Goal: Task Accomplishment & Management: Complete application form

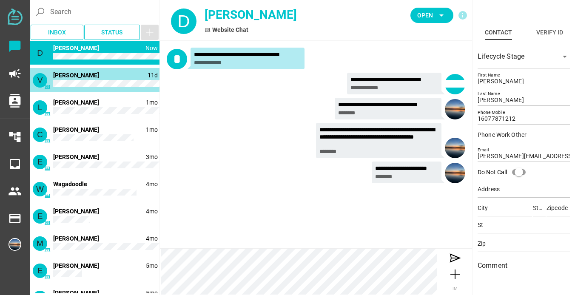
click at [89, 79] on div "V 11d [PERSON_NAME]" at bounding box center [95, 80] width 130 height 24
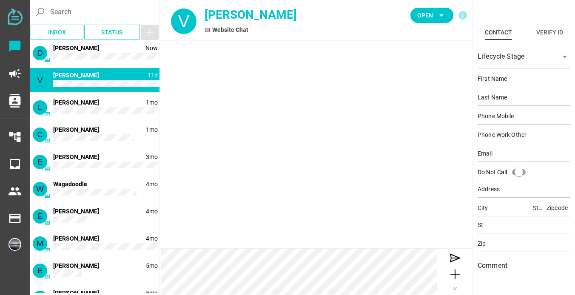
type input "[PERSON_NAME]"
type input "17579431512"
type input "[PERSON_NAME][EMAIL_ADDRESS][PERSON_NAME][DOMAIN_NAME]"
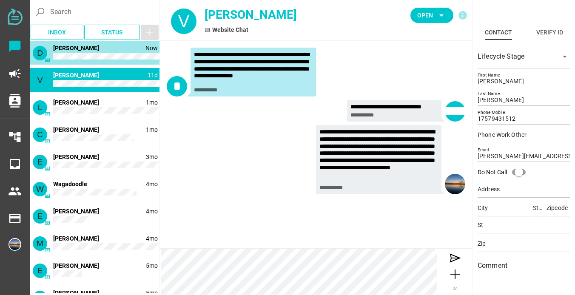
click at [94, 53] on div "D Now [PERSON_NAME]" at bounding box center [95, 53] width 130 height 24
type input "[PERSON_NAME]"
type input "16077871212"
type input "[PERSON_NAME][EMAIL_ADDRESS][DOMAIN_NAME]"
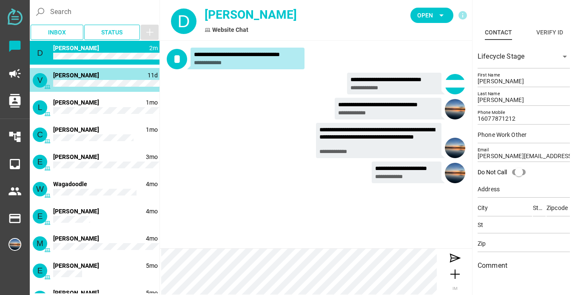
type input "[PERSON_NAME]"
type input "17579431512"
type input "[PERSON_NAME][EMAIL_ADDRESS][PERSON_NAME][DOMAIN_NAME]"
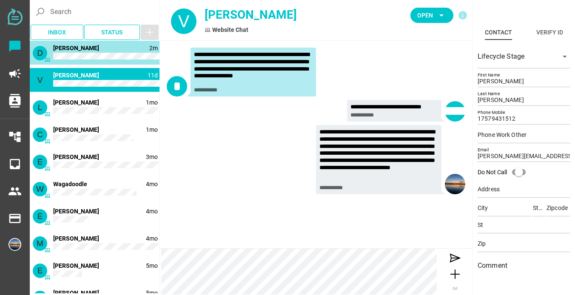
type input "[PERSON_NAME]"
type input "16077871212"
type input "[PERSON_NAME][EMAIL_ADDRESS][DOMAIN_NAME]"
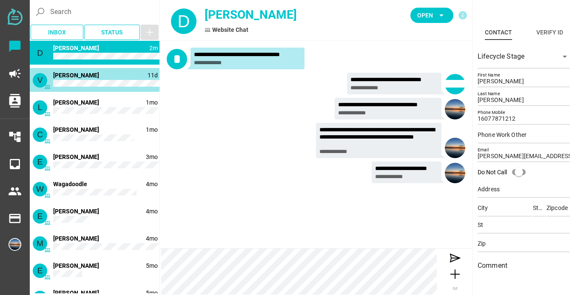
click at [96, 73] on div "V 11d [PERSON_NAME]" at bounding box center [95, 80] width 130 height 24
type input "[PERSON_NAME]"
type input "17579431512"
type input "[PERSON_NAME][EMAIL_ADDRESS][PERSON_NAME][DOMAIN_NAME]"
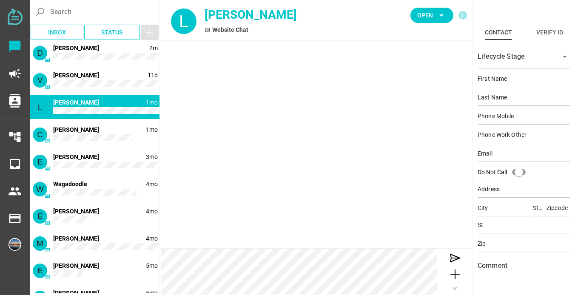
type input "[PERSON_NAME]"
type input "17578840751"
type input "[EMAIL_ADDRESS][DOMAIN_NAME]"
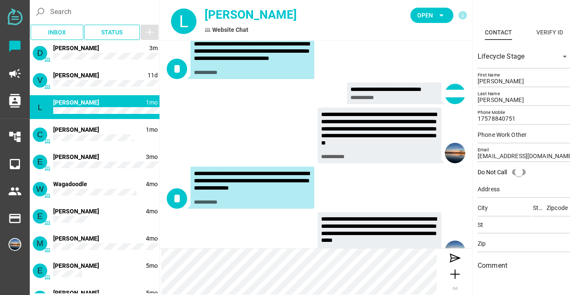
scroll to position [177, 0]
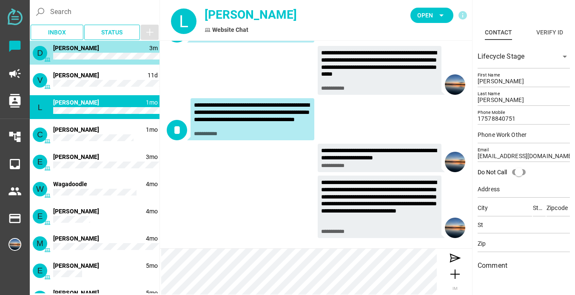
type input "[PERSON_NAME]"
type input "16077871212"
type input "[PERSON_NAME][EMAIL_ADDRESS][DOMAIN_NAME]"
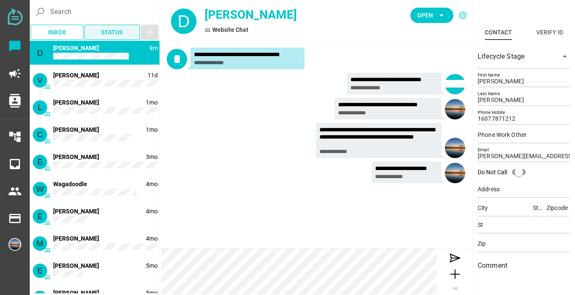
scroll to position [0, 0]
click at [102, 49] on div "D 9m [PERSON_NAME]" at bounding box center [95, 53] width 130 height 24
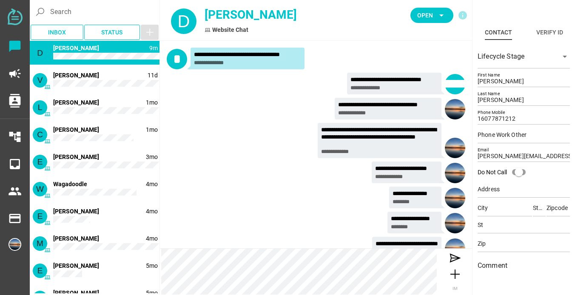
scroll to position [20, 0]
